Goal: Task Accomplishment & Management: Manage account settings

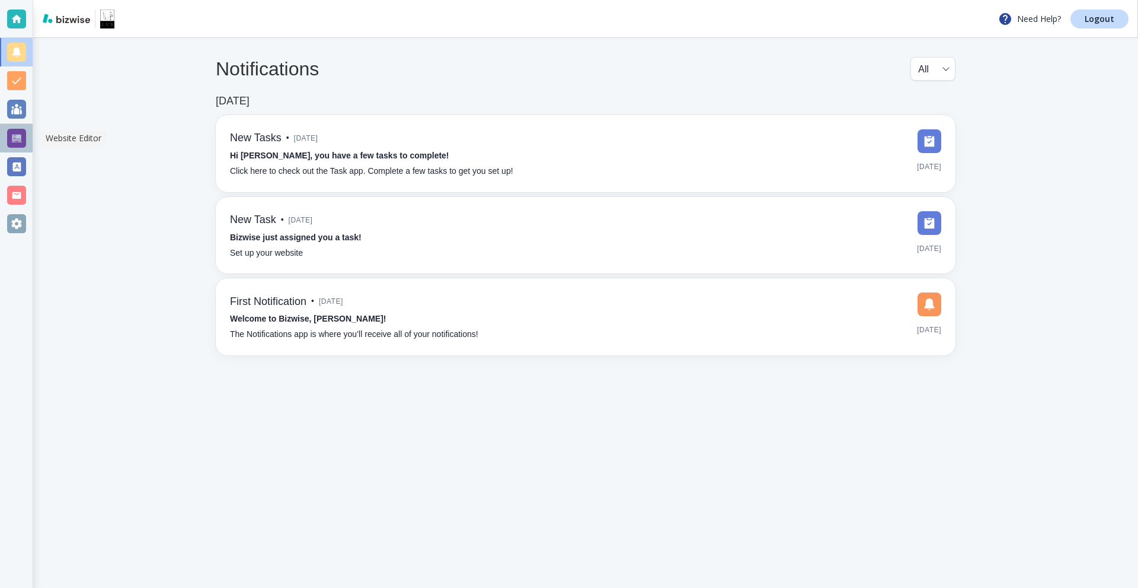
click at [27, 145] on div at bounding box center [16, 138] width 33 height 28
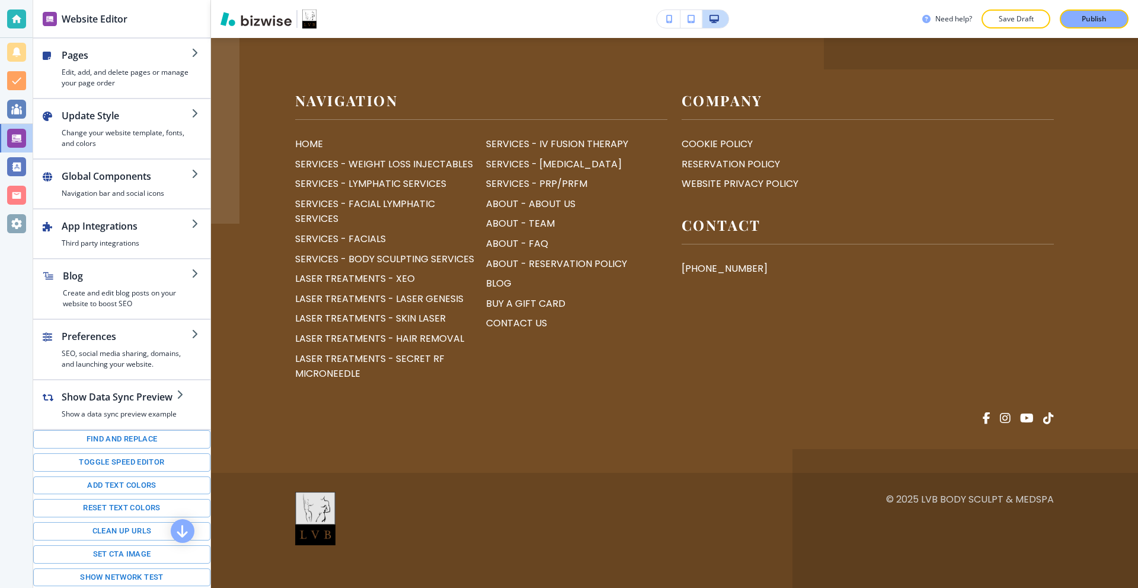
scroll to position [5709, 0]
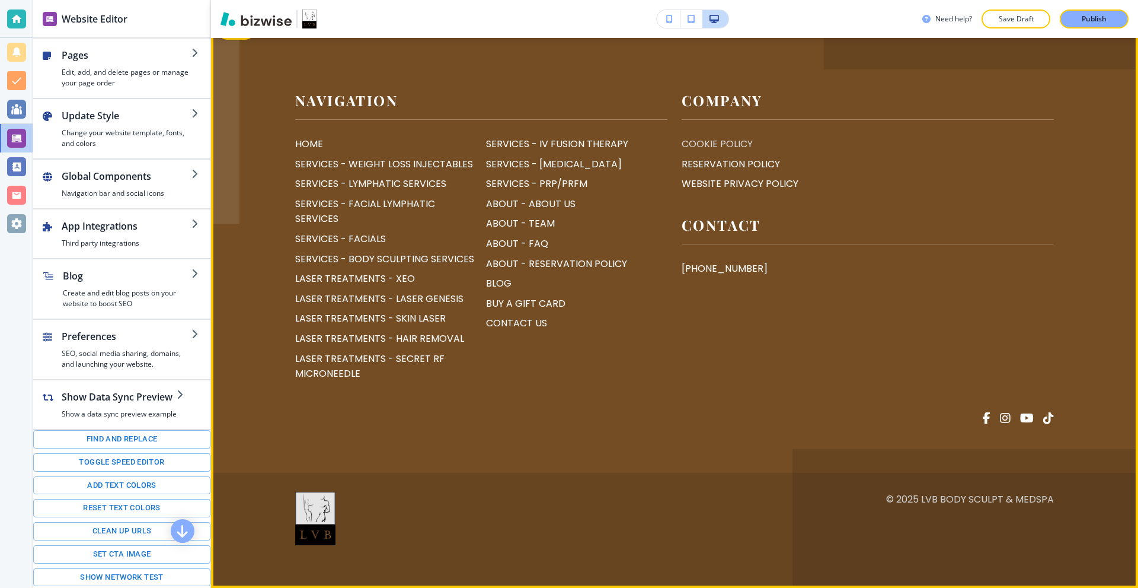
click at [715, 152] on p "COOKIE POLICY" at bounding box center [717, 143] width 71 height 15
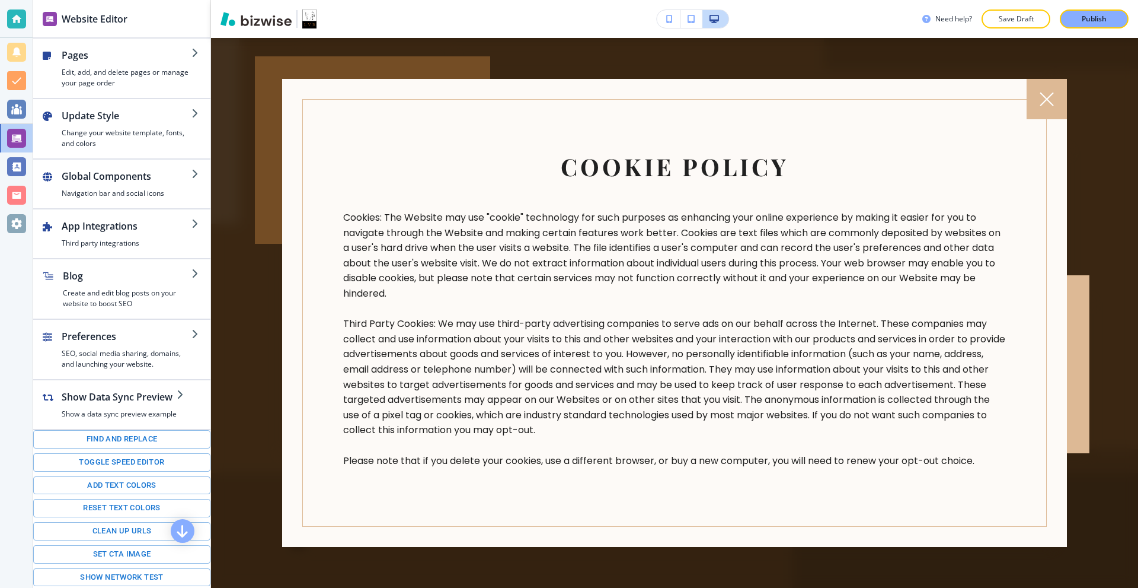
click at [547, 55] on div at bounding box center [674, 313] width 927 height 550
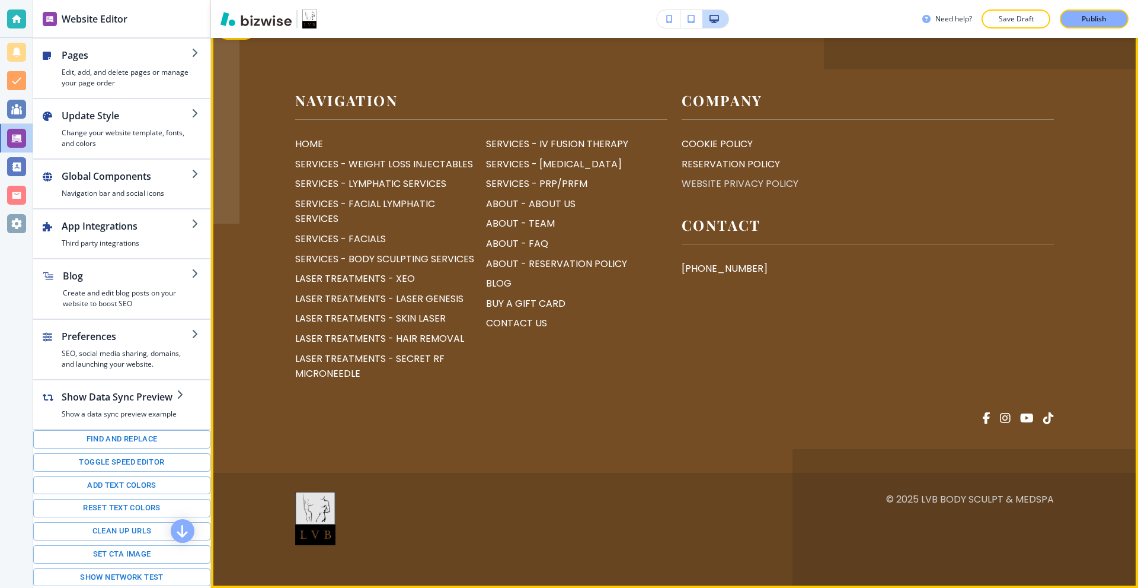
click at [722, 192] on p "WEBSITE PRIVACY POLICY" at bounding box center [740, 183] width 117 height 15
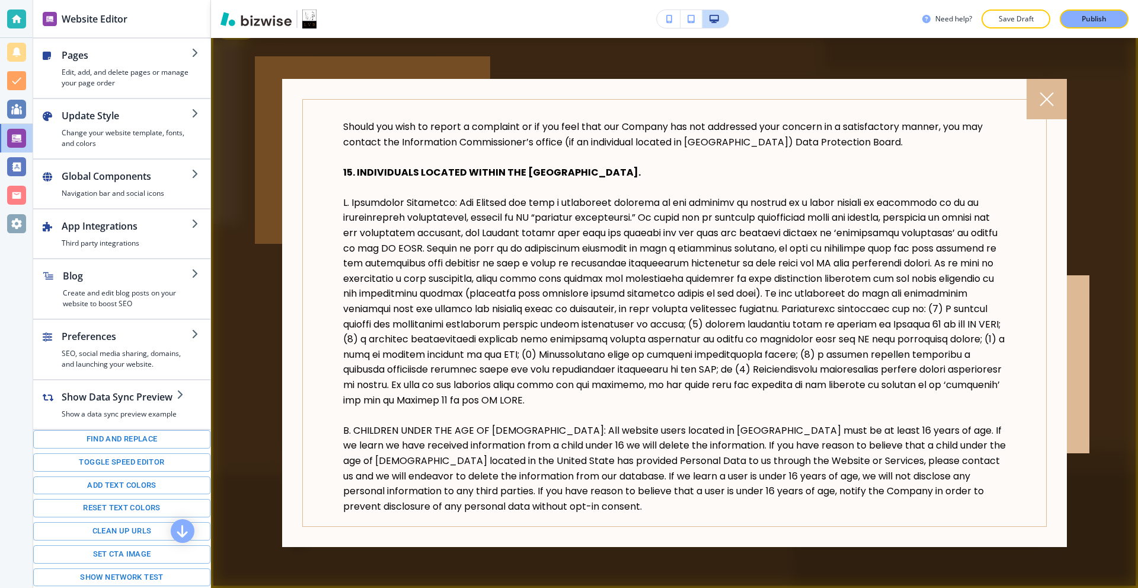
scroll to position [2358, 0]
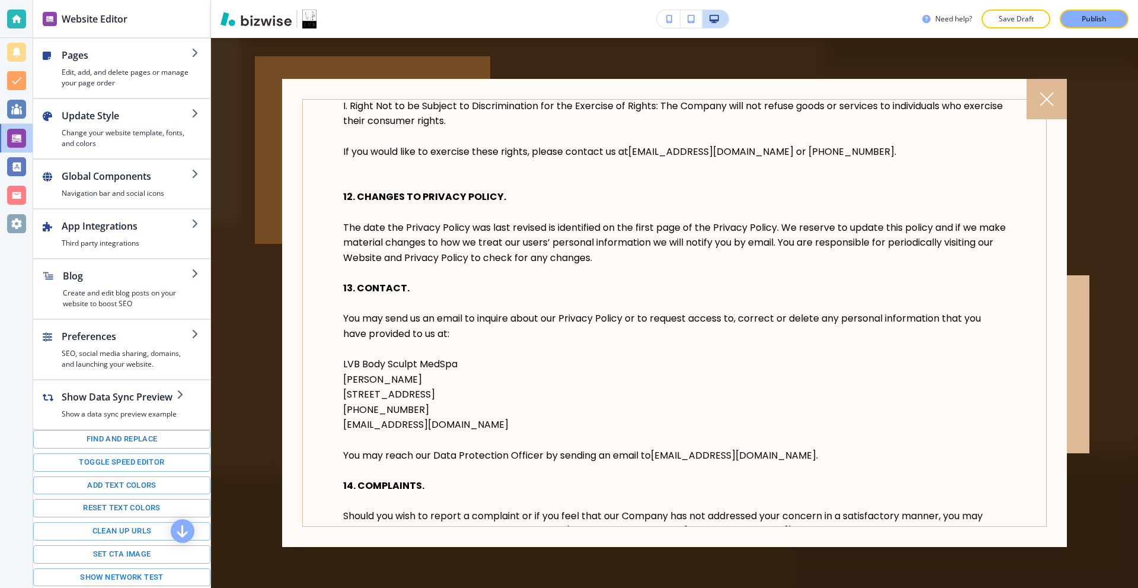
click at [264, 228] on div at bounding box center [372, 149] width 235 height 187
click at [562, 55] on div at bounding box center [674, 313] width 927 height 550
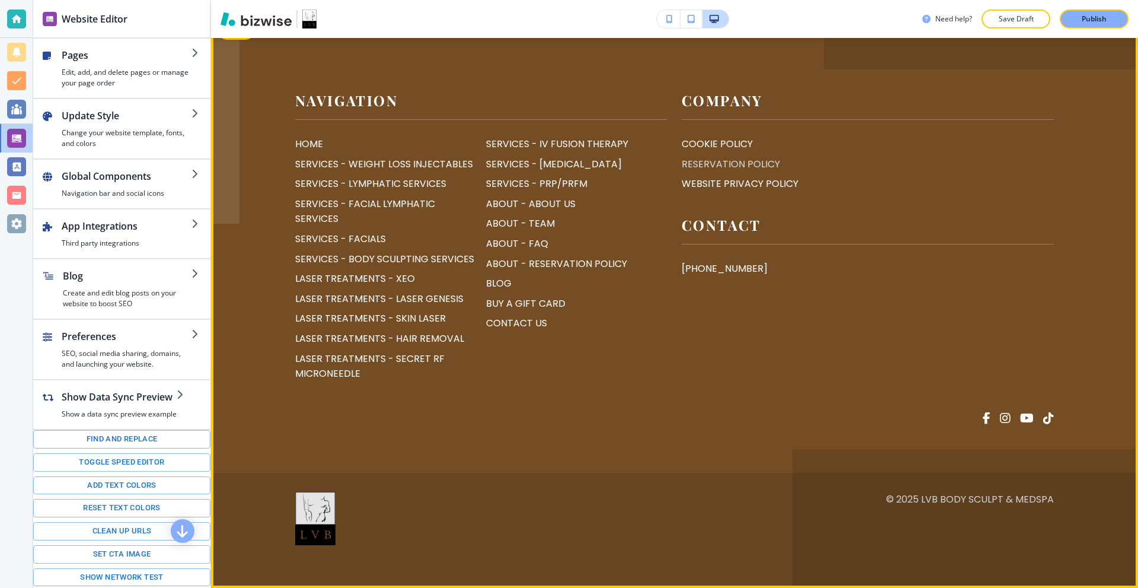
click at [720, 172] on p "RESERVATION POLICY" at bounding box center [731, 164] width 98 height 15
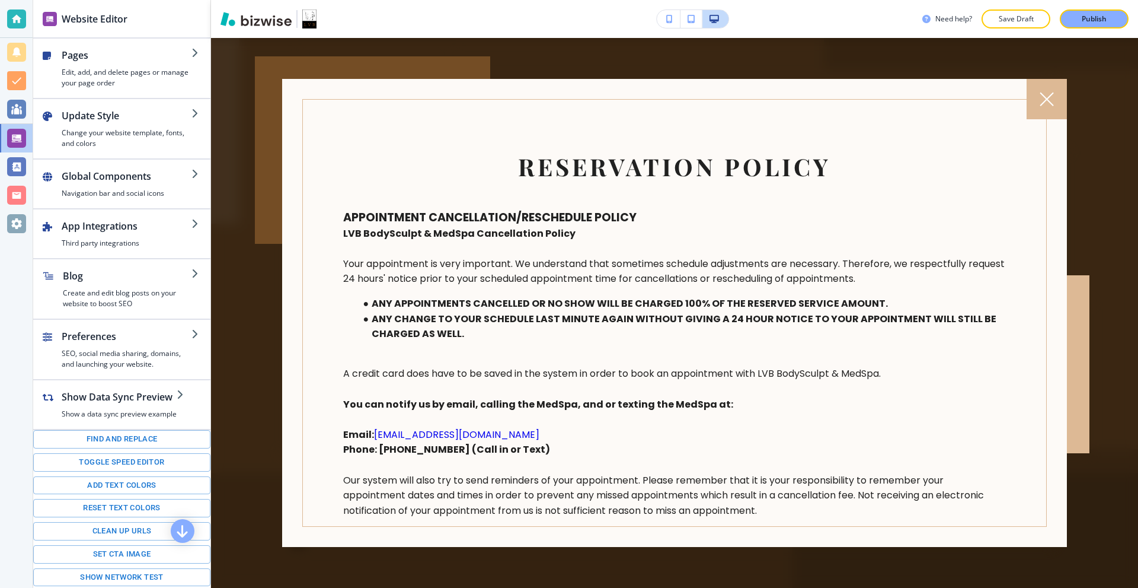
click at [470, 46] on div at bounding box center [674, 313] width 927 height 550
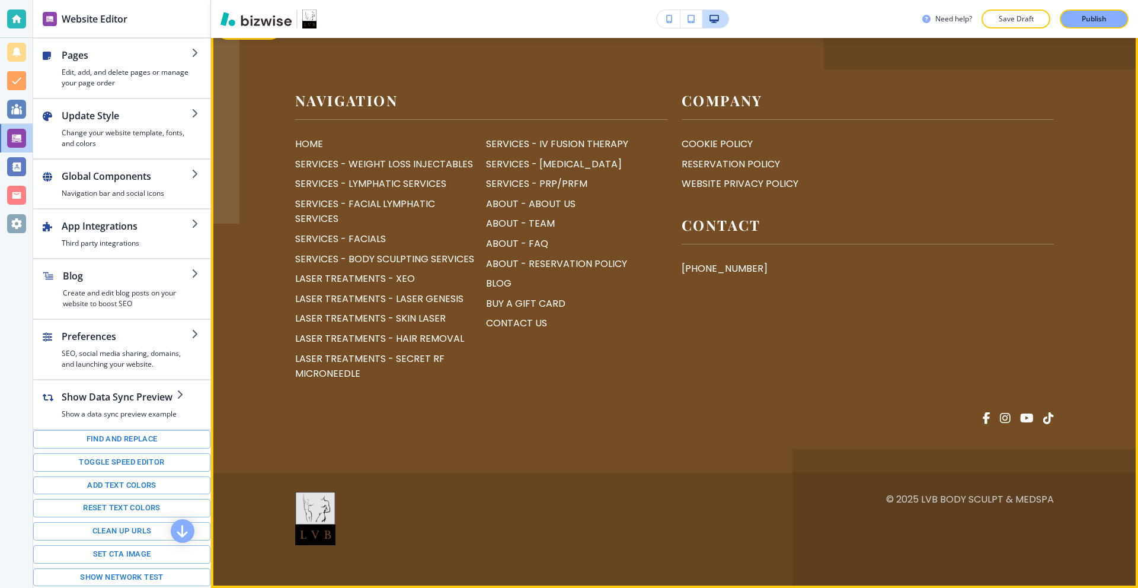
click at [231, 34] on icon "button" at bounding box center [228, 30] width 7 height 7
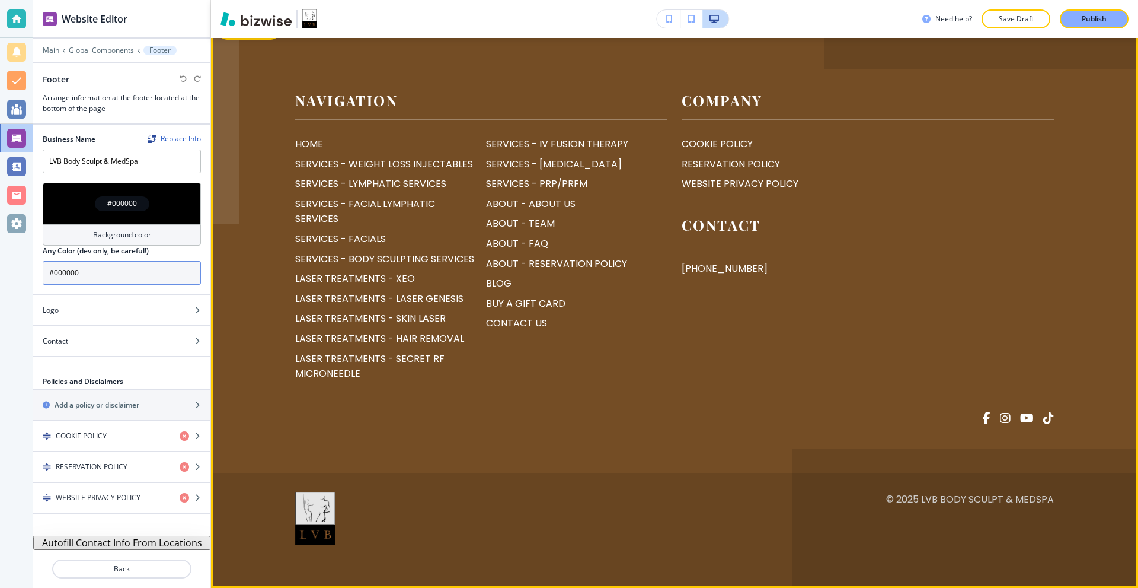
scroll to position [5804, 0]
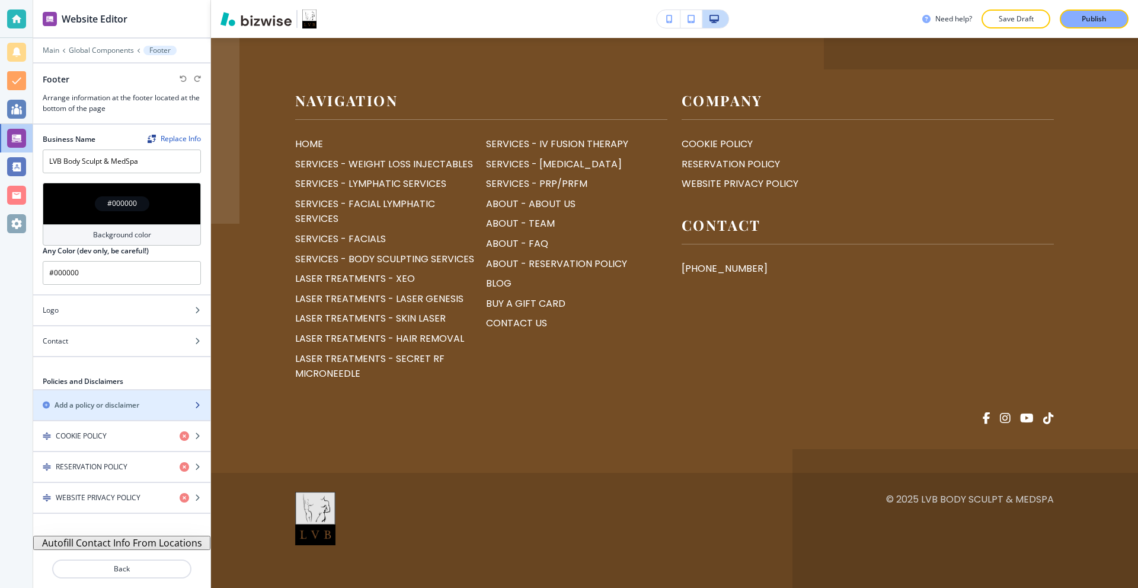
click at [132, 403] on h2 "Add a policy or disclaimer" at bounding box center [97, 405] width 85 height 11
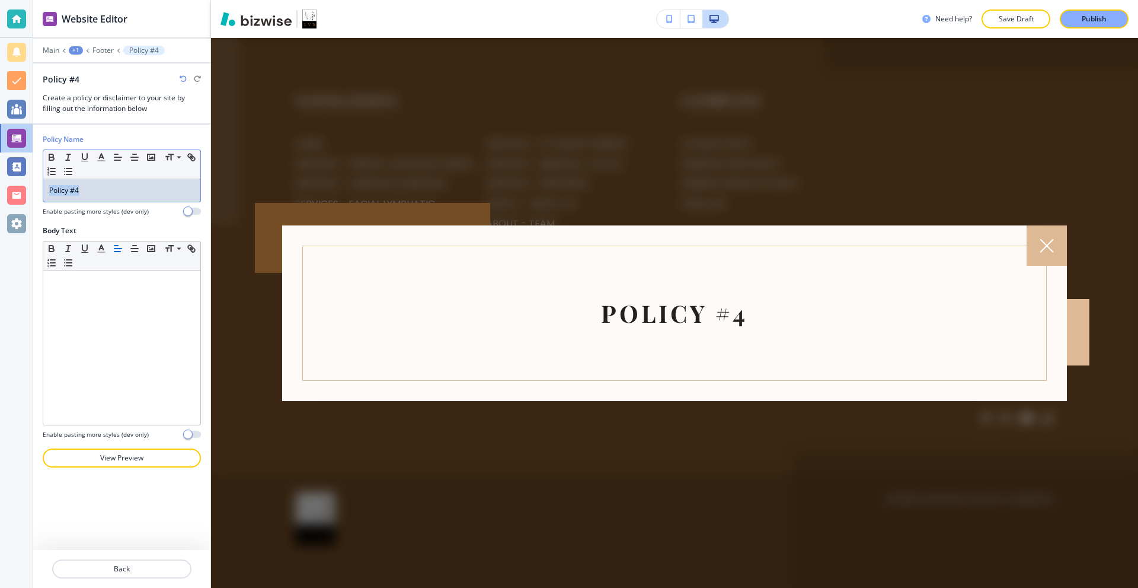
drag, startPoint x: 102, startPoint y: 195, endPoint x: 0, endPoint y: 192, distance: 102.0
click at [0, 192] on div "Website Editor Main +1 Footer Policy #4 Policy #4 Create a policy or disclaimer…" at bounding box center [569, 294] width 1138 height 588
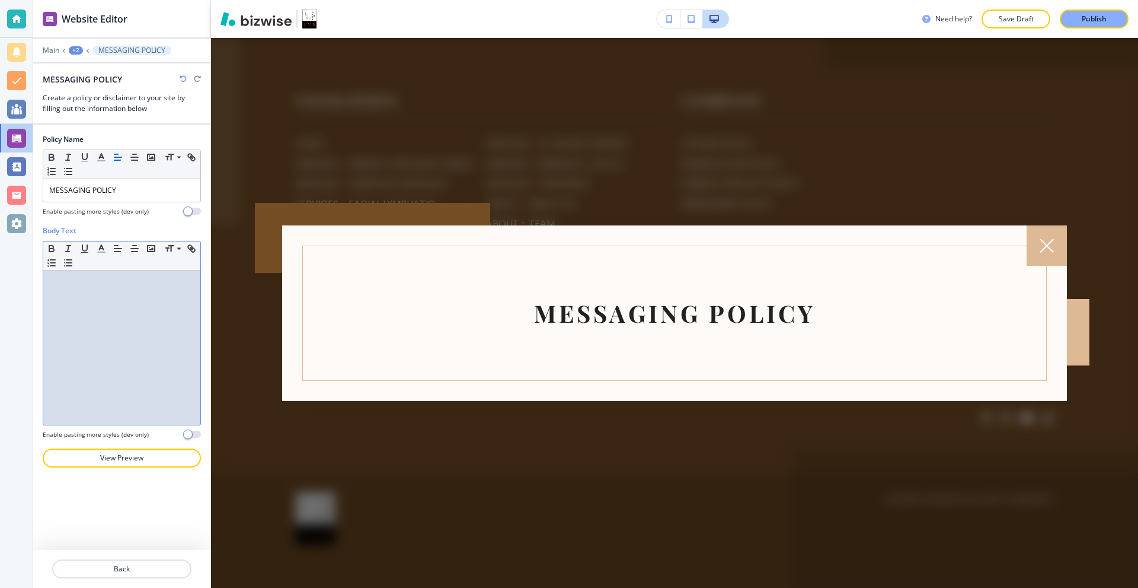
click at [101, 283] on p at bounding box center [121, 281] width 145 height 11
click at [98, 305] on div at bounding box center [121, 347] width 157 height 154
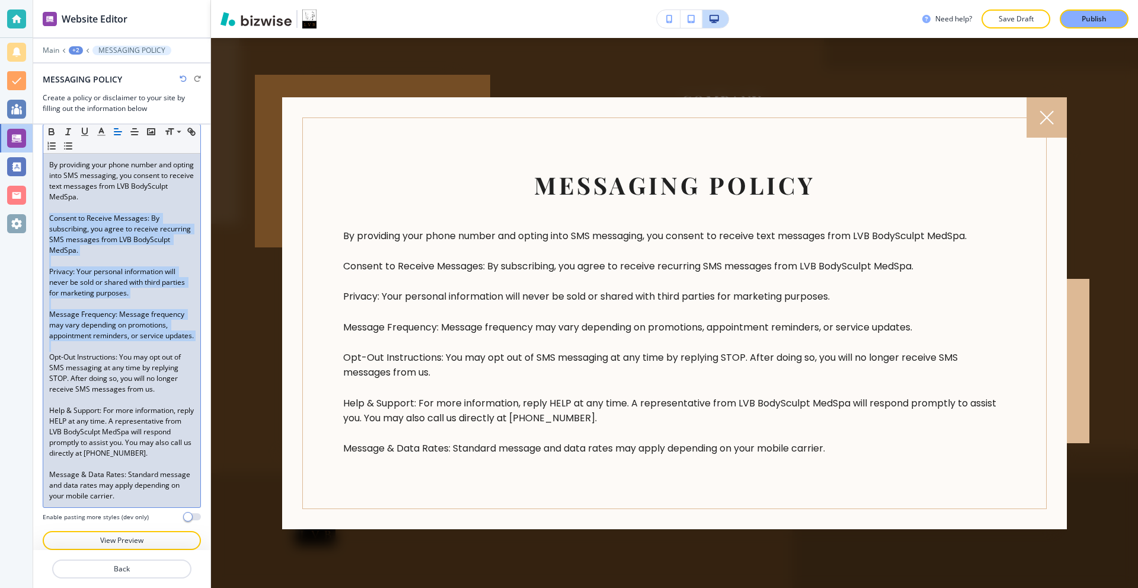
scroll to position [127, 0]
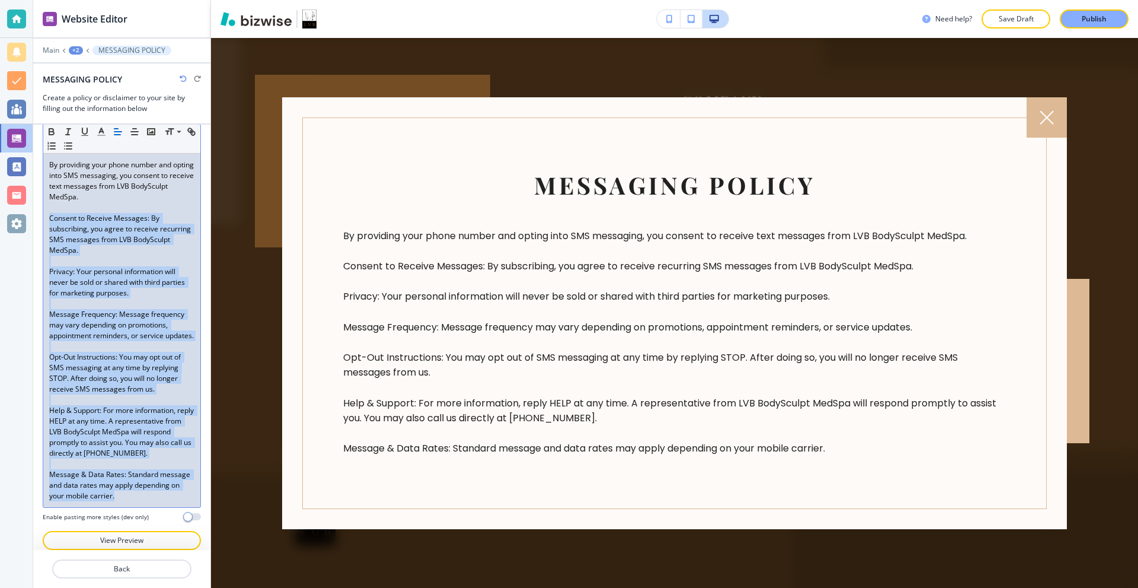
drag, startPoint x: 46, startPoint y: 333, endPoint x: 189, endPoint y: 497, distance: 218.2
click at [189, 497] on div "By providing your phone number and opting into SMS messaging, you consent to re…" at bounding box center [121, 330] width 157 height 353
click at [74, 145] on icon "button" at bounding box center [68, 146] width 11 height 11
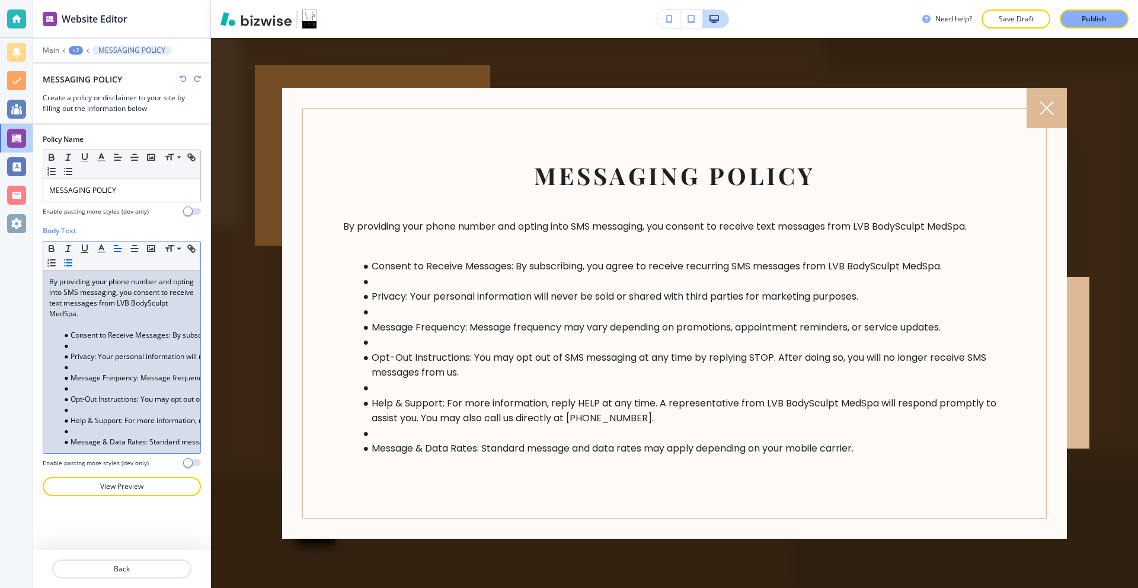
scroll to position [0, 0]
click at [87, 343] on li at bounding box center [127, 345] width 135 height 11
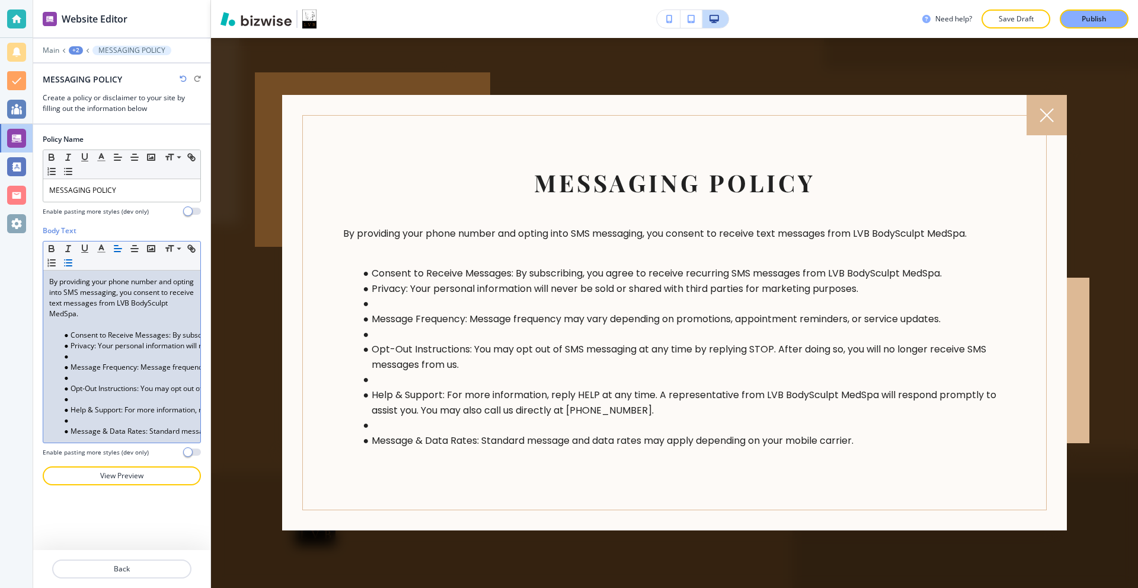
click at [82, 356] on li at bounding box center [127, 356] width 135 height 11
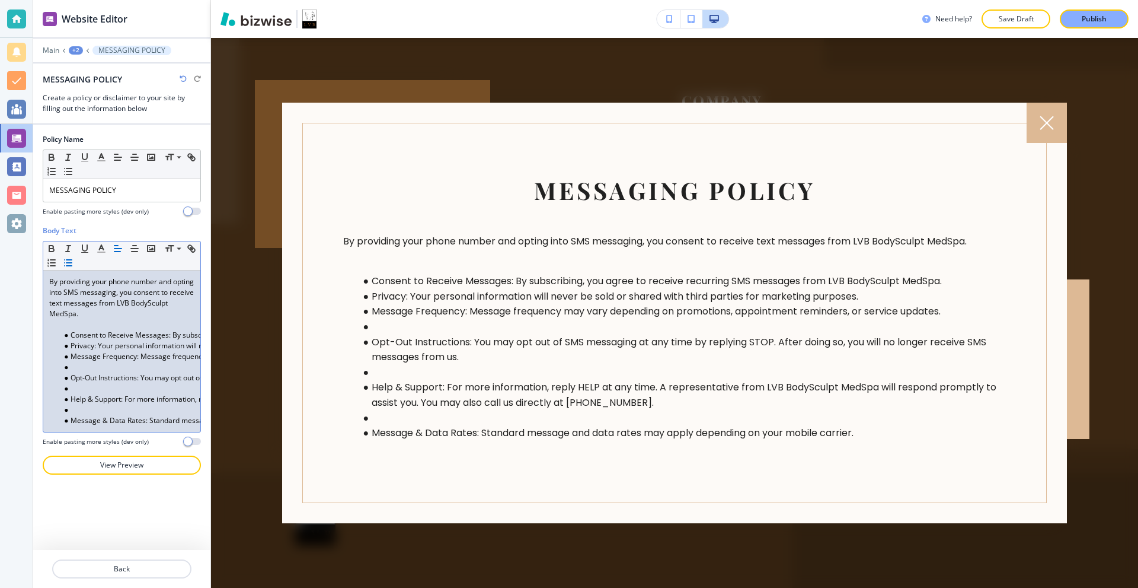
click at [82, 369] on li at bounding box center [127, 367] width 135 height 11
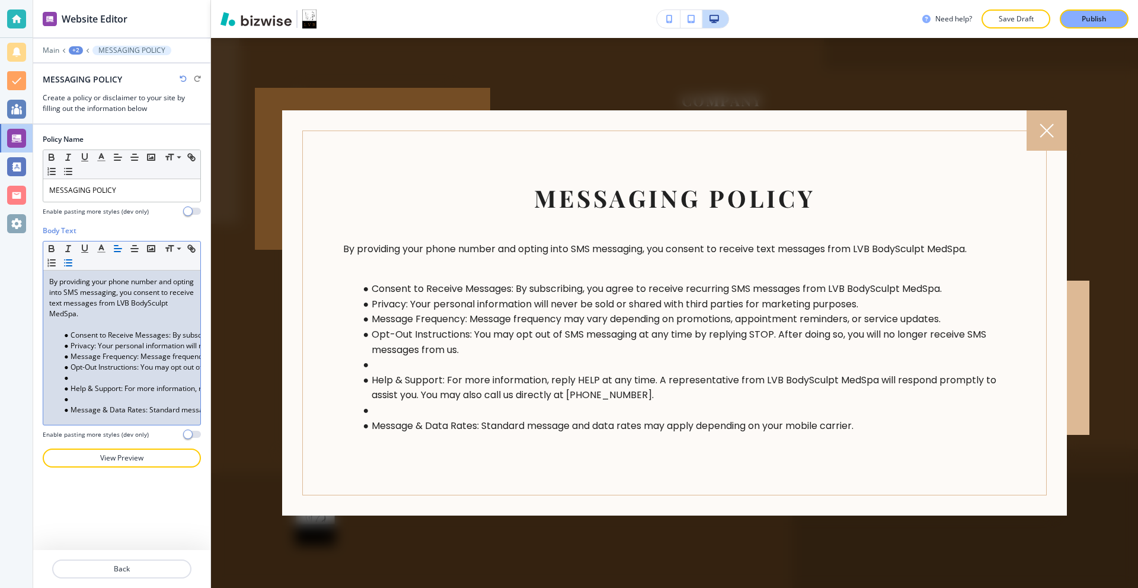
click at [84, 378] on li at bounding box center [127, 377] width 135 height 11
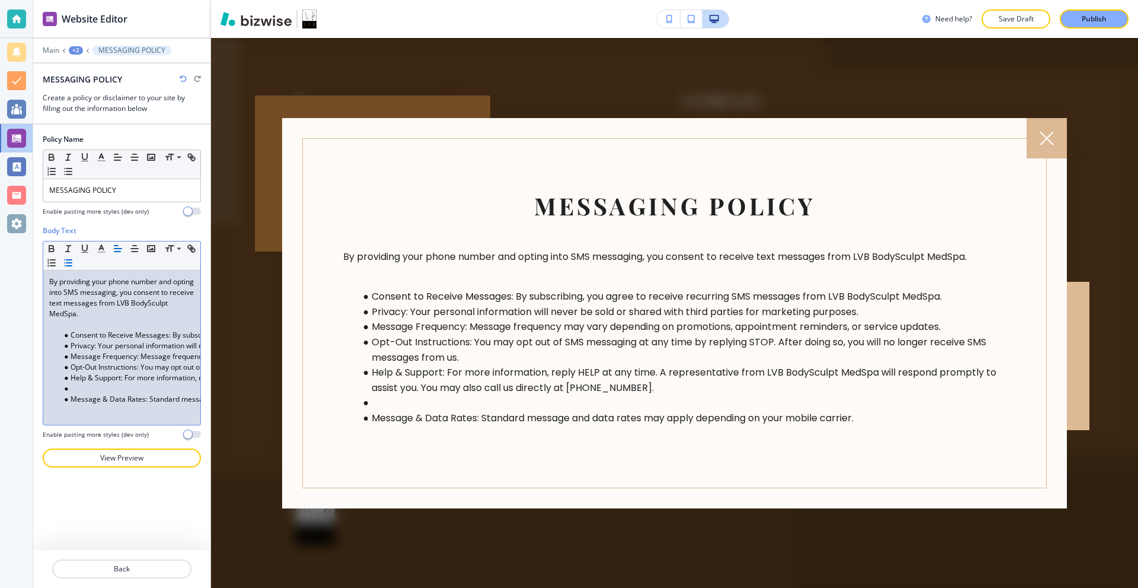
click at [83, 390] on li at bounding box center [127, 388] width 135 height 11
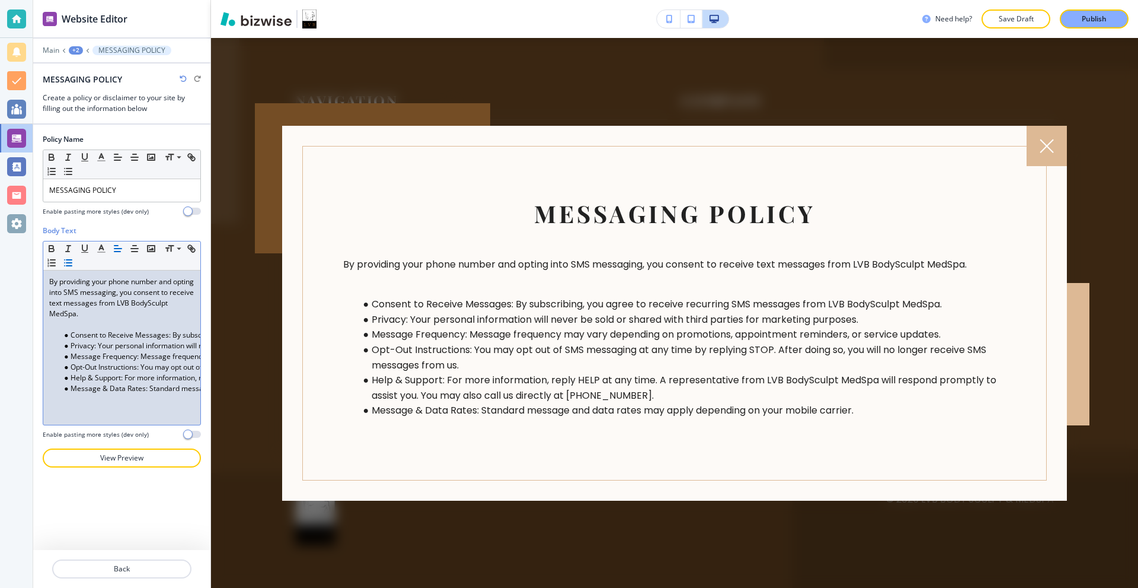
click at [68, 327] on p at bounding box center [121, 324] width 145 height 11
drag, startPoint x: 142, startPoint y: 304, endPoint x: 97, endPoint y: 314, distance: 46.2
click at [97, 314] on p "By providing your phone number and opting into SMS messaging, you consent to re…" at bounding box center [121, 297] width 145 height 43
click at [116, 330] on li "Consent to Receive Messages: By subscribing, you agree to receive recurring SMS…" at bounding box center [127, 335] width 135 height 11
click at [111, 323] on p at bounding box center [121, 324] width 145 height 11
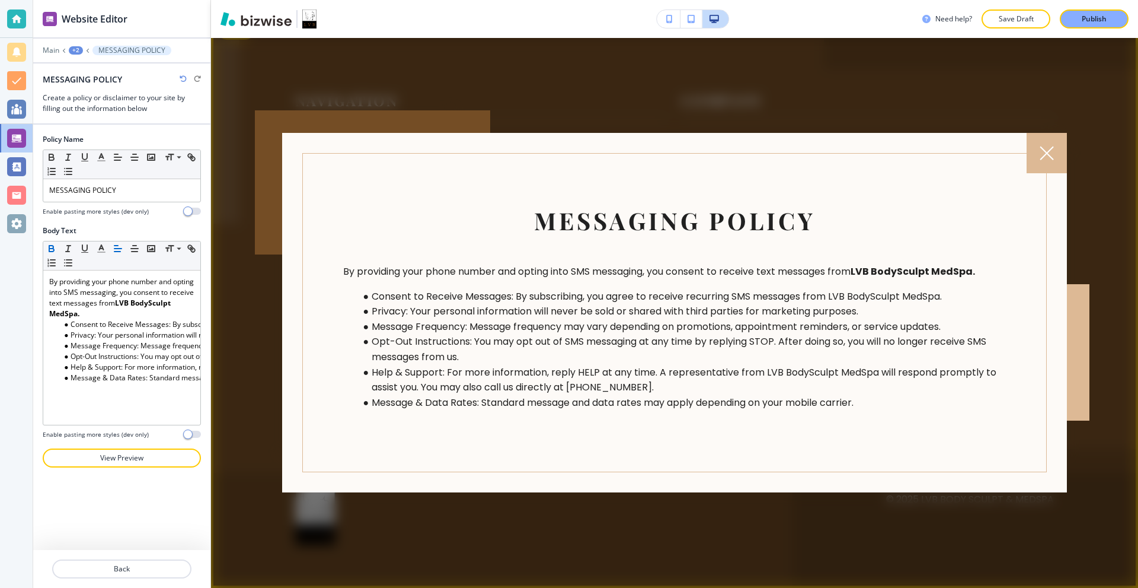
click at [1039, 156] on div at bounding box center [1047, 153] width 40 height 40
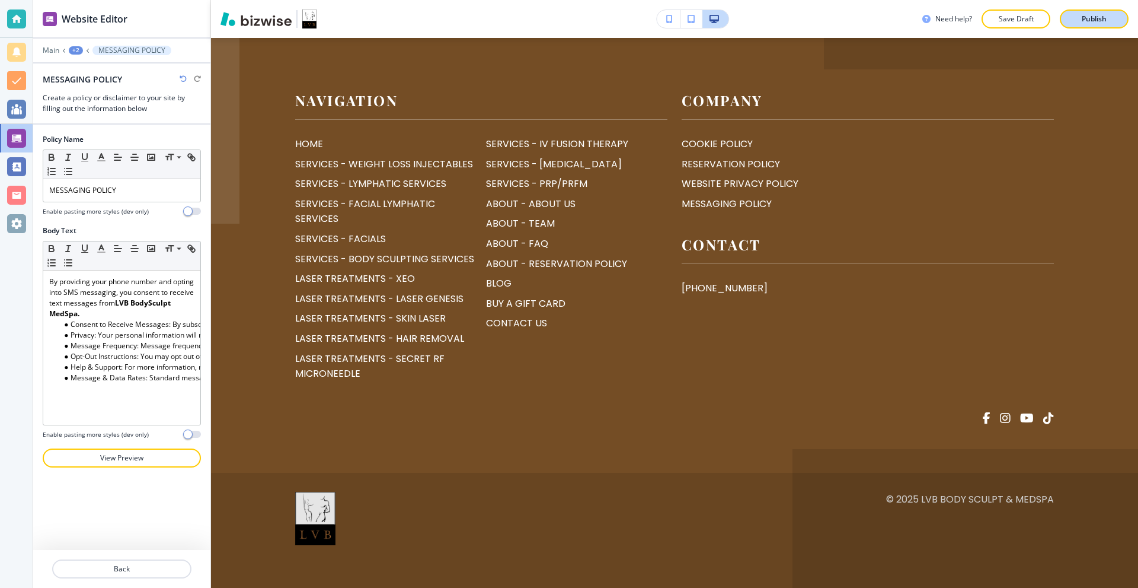
click at [1077, 22] on div "Publish" at bounding box center [1095, 19] width 38 height 11
click at [19, 16] on div at bounding box center [16, 18] width 19 height 19
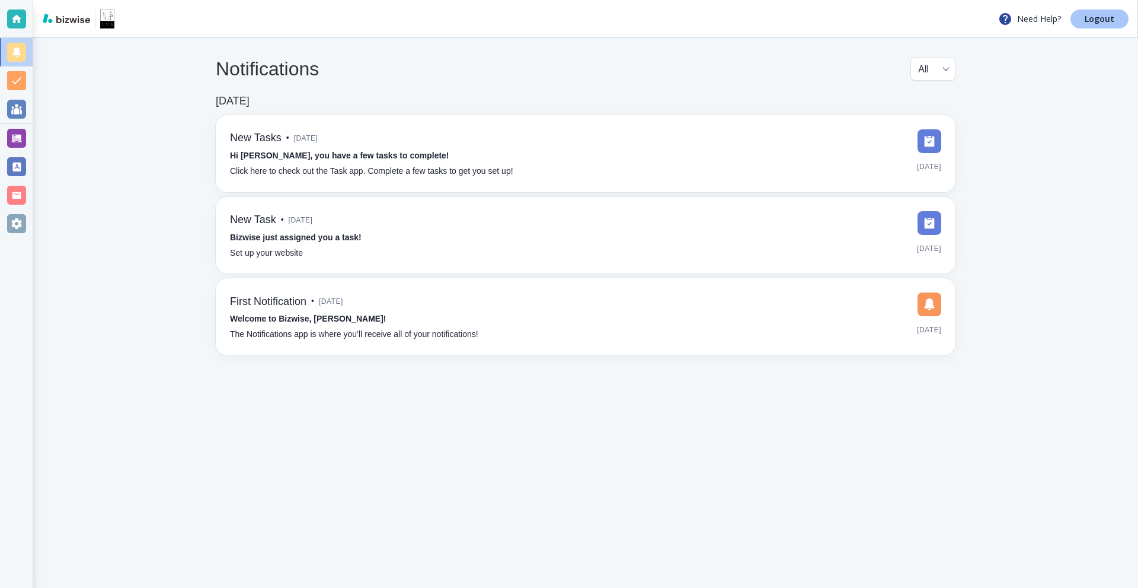
click at [1103, 25] on link "Logout" at bounding box center [1100, 18] width 58 height 19
